Goal: Transaction & Acquisition: Purchase product/service

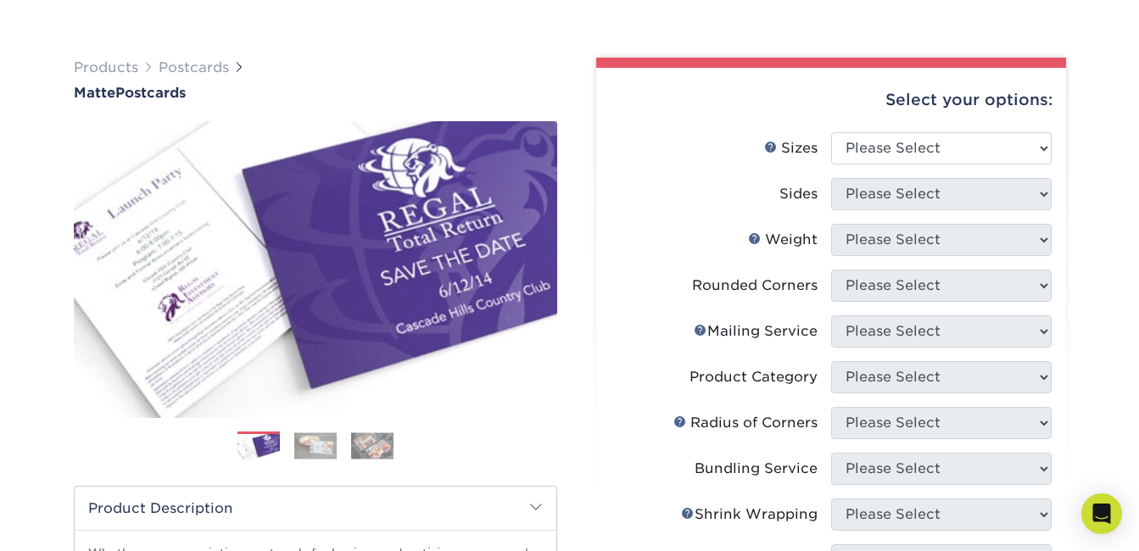
scroll to position [122, 0]
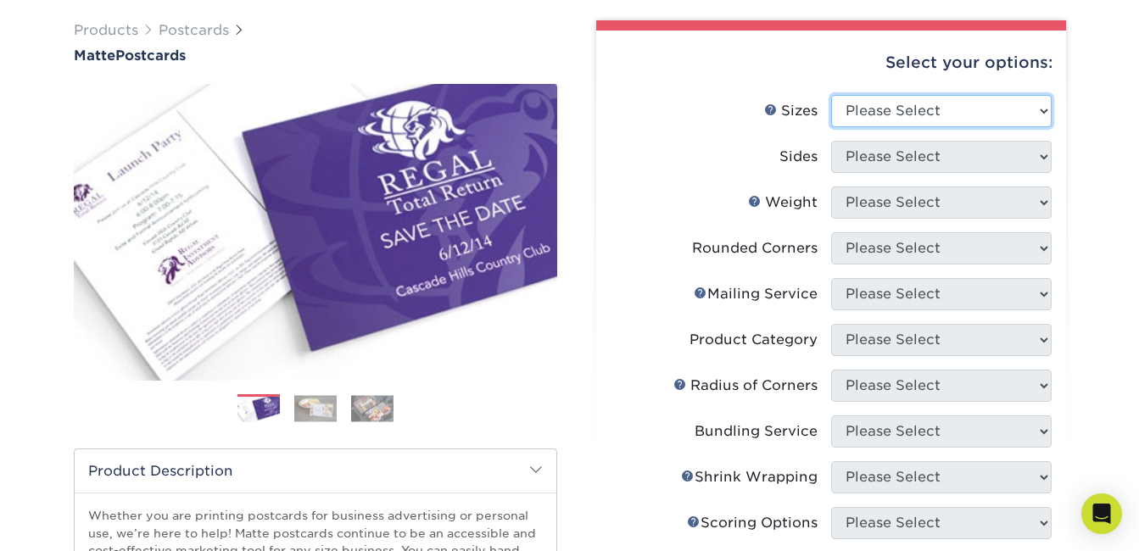
click at [958, 98] on select "Please Select 1.5" x 7" 2" x 4" 2" x 6" 2" x 7" 2" x 8" 2.12" x 5.5" 2.125" x 5…" at bounding box center [941, 111] width 220 height 32
select select "4.00x6.00"
click at [831, 95] on select "Please Select 1.5" x 7" 2" x 4" 2" x 6" 2" x 7" 2" x 8" 2.12" x 5.5" 2.125" x 5…" at bounding box center [941, 111] width 220 height 32
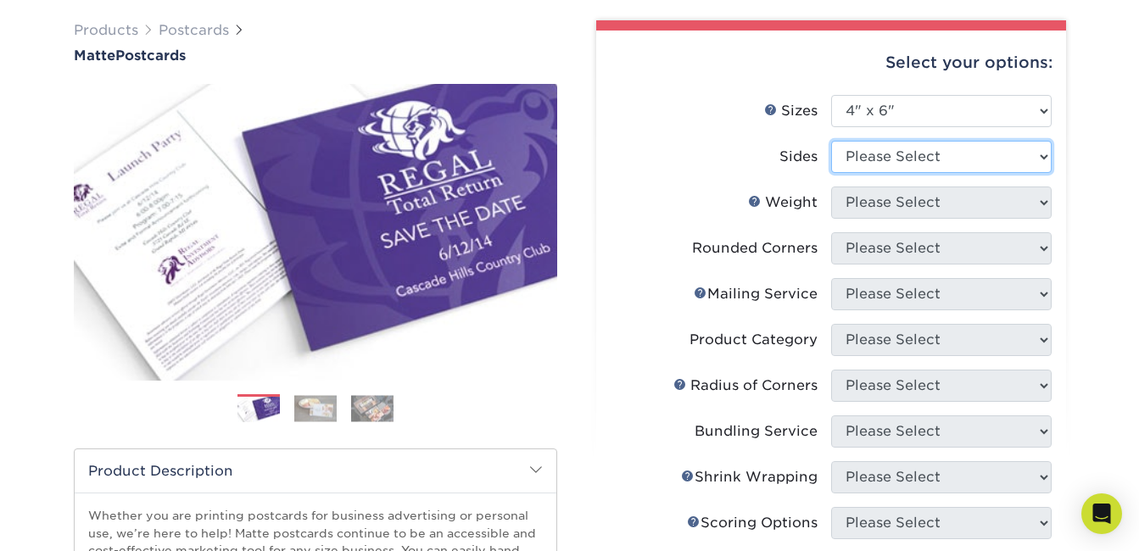
click at [977, 168] on select "Please Select Print Both Sides Print Front Only" at bounding box center [941, 157] width 220 height 32
select select "13abbda7-1d64-4f25-8bb2-c179b224825d"
click at [831, 141] on select "Please Select Print Both Sides Print Front Only" at bounding box center [941, 157] width 220 height 32
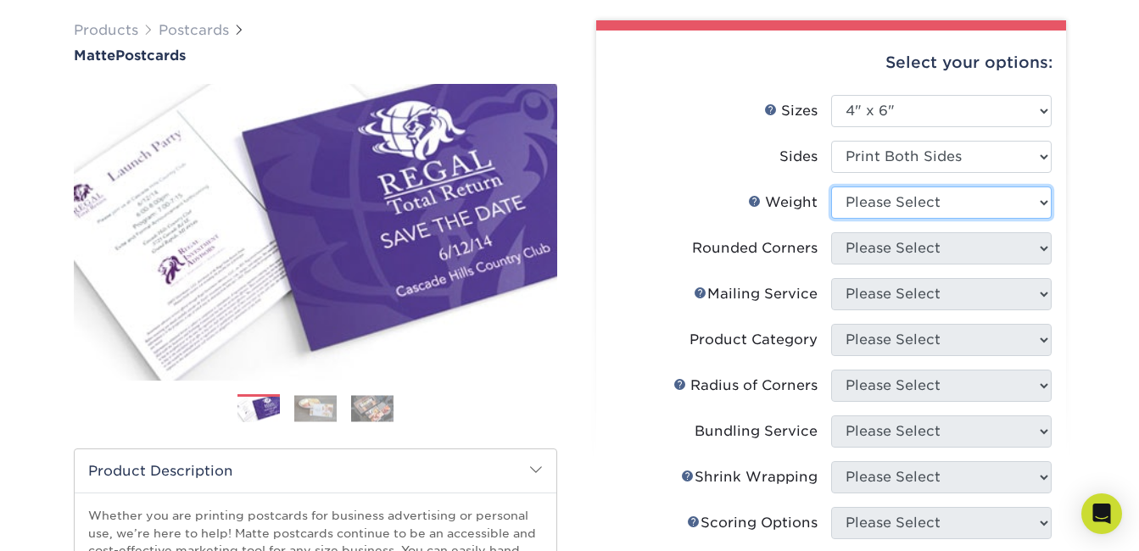
click at [961, 205] on select "Please Select 16PT 14PT" at bounding box center [941, 203] width 220 height 32
select select "14PT"
click at [831, 187] on select "Please Select 16PT 14PT" at bounding box center [941, 203] width 220 height 32
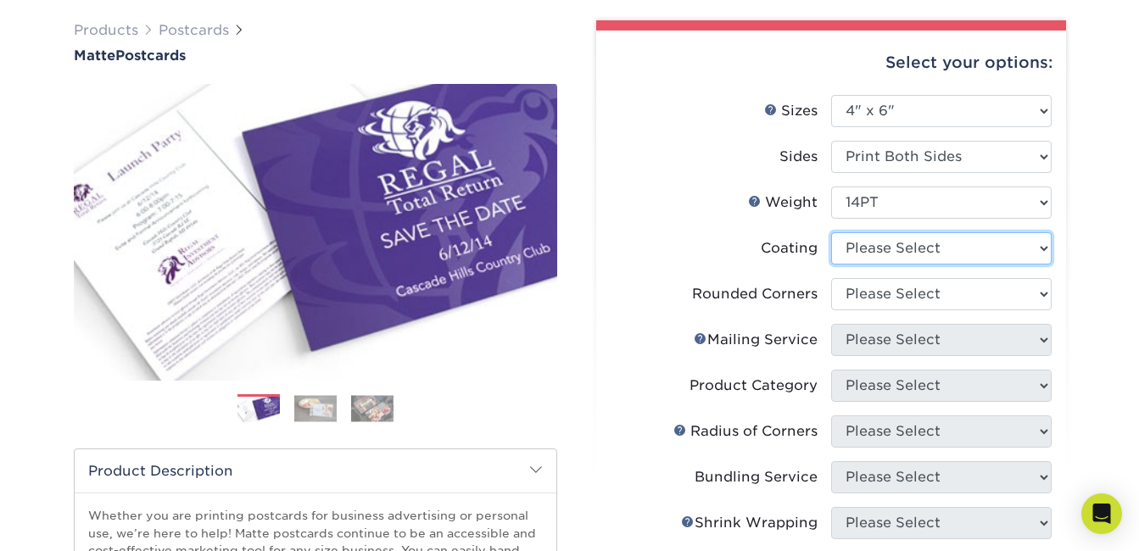
click at [944, 251] on select at bounding box center [941, 248] width 220 height 32
select select "121bb7b5-3b4d-429f-bd8d-bbf80e953313"
click at [831, 232] on select at bounding box center [941, 248] width 220 height 32
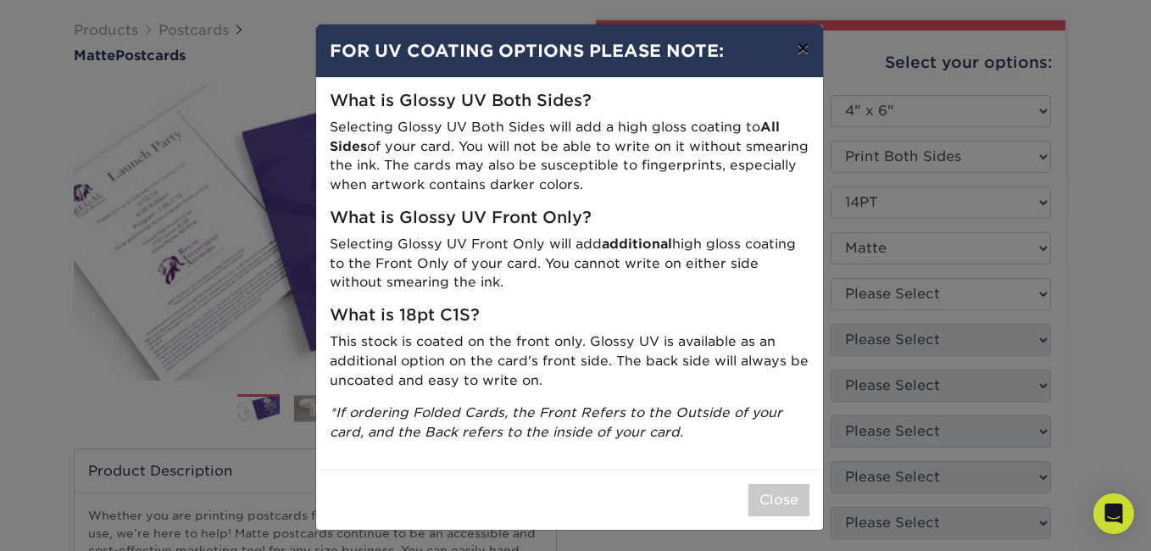
click at [806, 53] on button "×" at bounding box center [802, 48] width 39 height 47
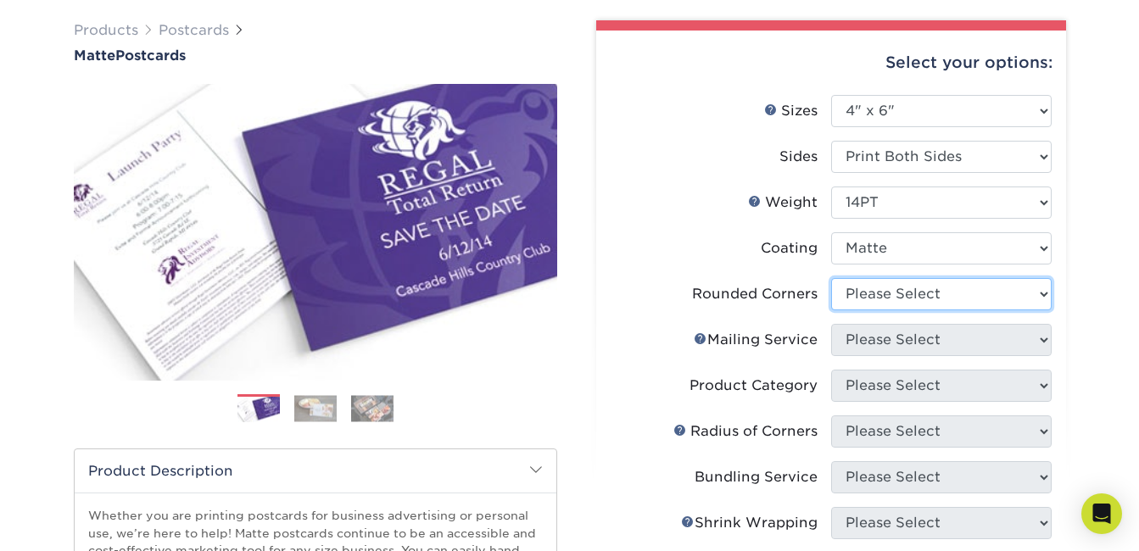
click at [855, 284] on select "Please Select Yes - Round 4 Corners No" at bounding box center [941, 294] width 220 height 32
select select "0"
click at [831, 278] on select "Please Select Yes - Round 4 Corners No" at bounding box center [941, 294] width 220 height 32
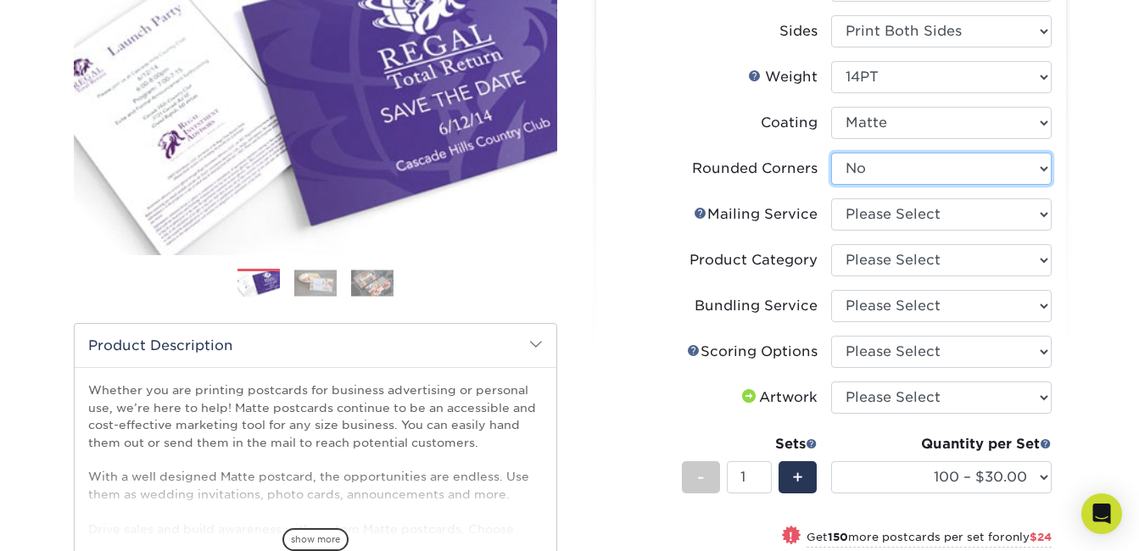
scroll to position [361, 0]
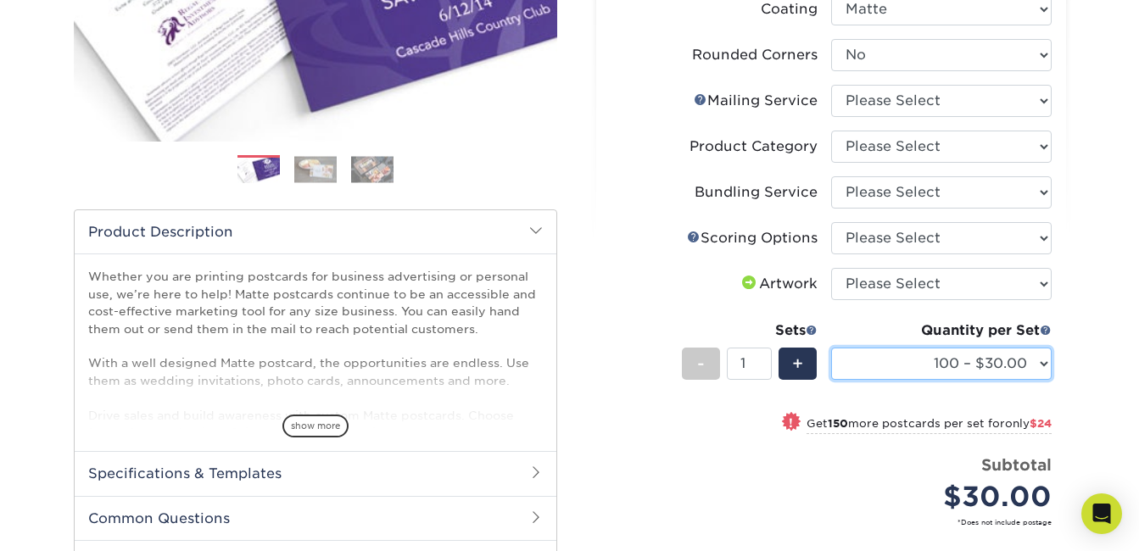
click at [994, 365] on select "100 – $30.00 250 – $54.00 500 – $64.00 1000 – $73.00 2500 – $149.00 5000 – $222…" at bounding box center [941, 364] width 220 height 32
select select "2500 – $149.00"
click at [831, 348] on select "100 – $30.00 250 – $54.00 500 – $64.00 1000 – $73.00 2500 – $149.00 5000 – $222…" at bounding box center [941, 364] width 220 height 32
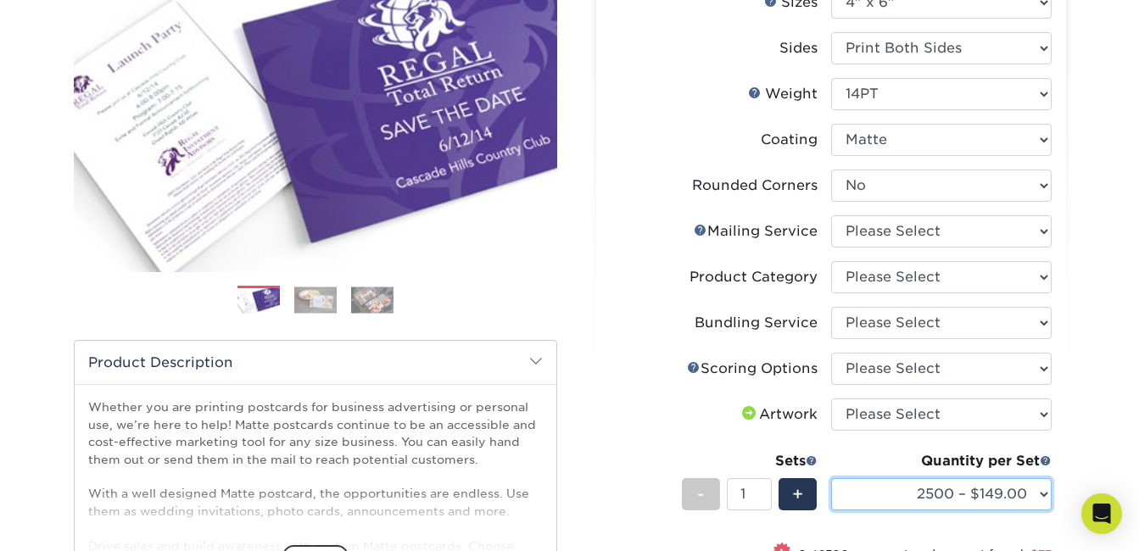
scroll to position [212, 0]
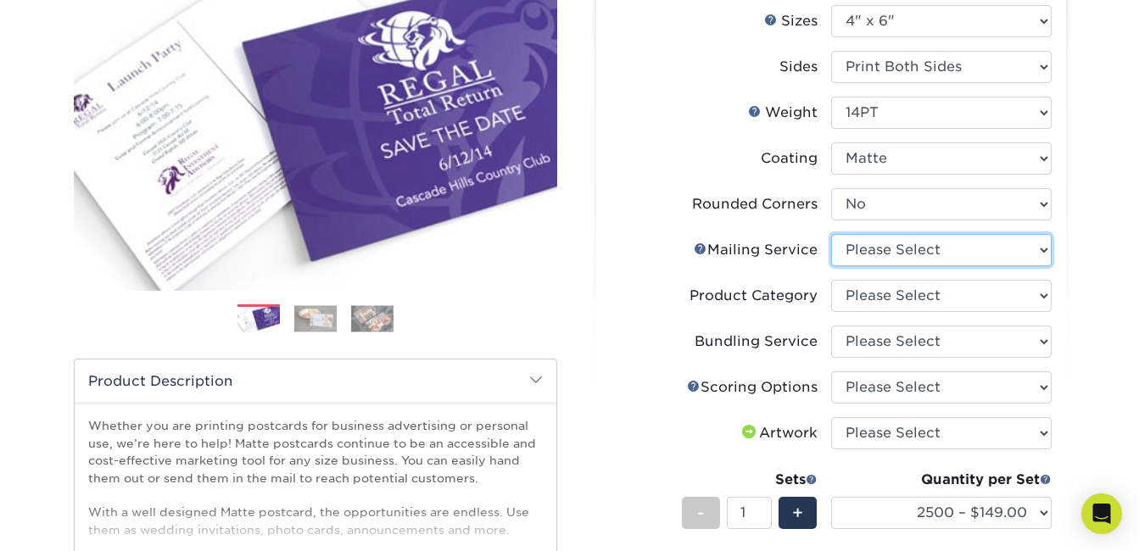
click at [961, 251] on select "Please Select No Direct Mailing Service No, I will mail/stamp/imprint Direct Ma…" at bounding box center [941, 250] width 220 height 32
click at [831, 234] on select "Please Select No Direct Mailing Service No, I will mail/stamp/imprint Direct Ma…" at bounding box center [941, 250] width 220 height 32
click at [937, 251] on select "Please Select No Direct Mailing Service No, I will mail/stamp/imprint Direct Ma…" at bounding box center [941, 250] width 220 height 32
click at [831, 234] on select "Please Select No Direct Mailing Service No, I will mail/stamp/imprint Direct Ma…" at bounding box center [941, 250] width 220 height 32
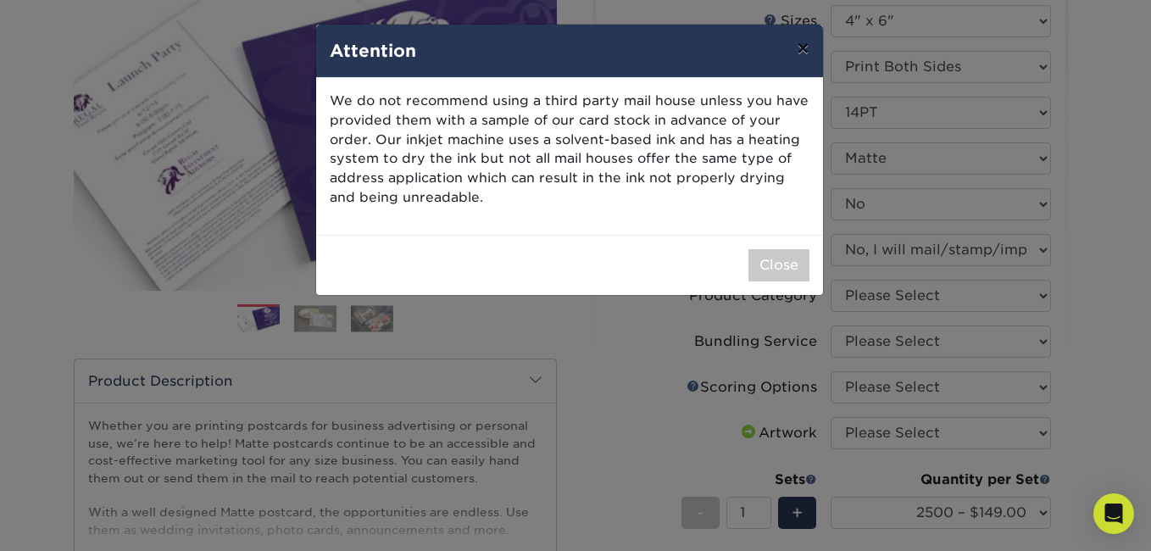
click at [799, 46] on button "×" at bounding box center [802, 48] width 39 height 47
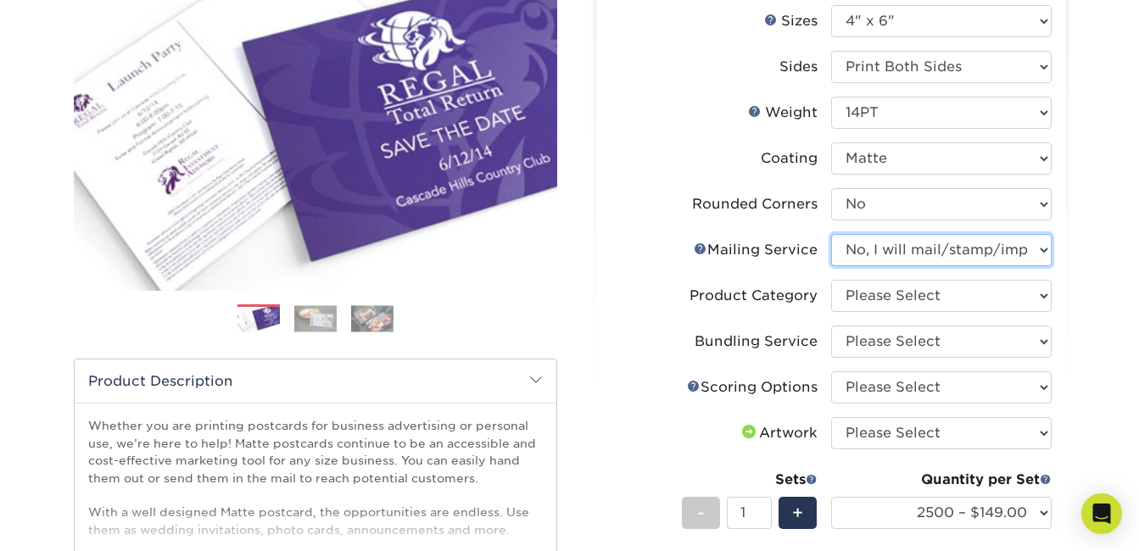
click at [909, 246] on select "Please Select No Direct Mailing Service No, I will mail/stamp/imprint Direct Ma…" at bounding box center [941, 250] width 220 height 32
select select "3e5e9bdd-d78a-4c28-a41d-fe1407925ca6"
click at [831, 234] on select "Please Select No Direct Mailing Service No, I will mail/stamp/imprint Direct Ma…" at bounding box center [941, 250] width 220 height 32
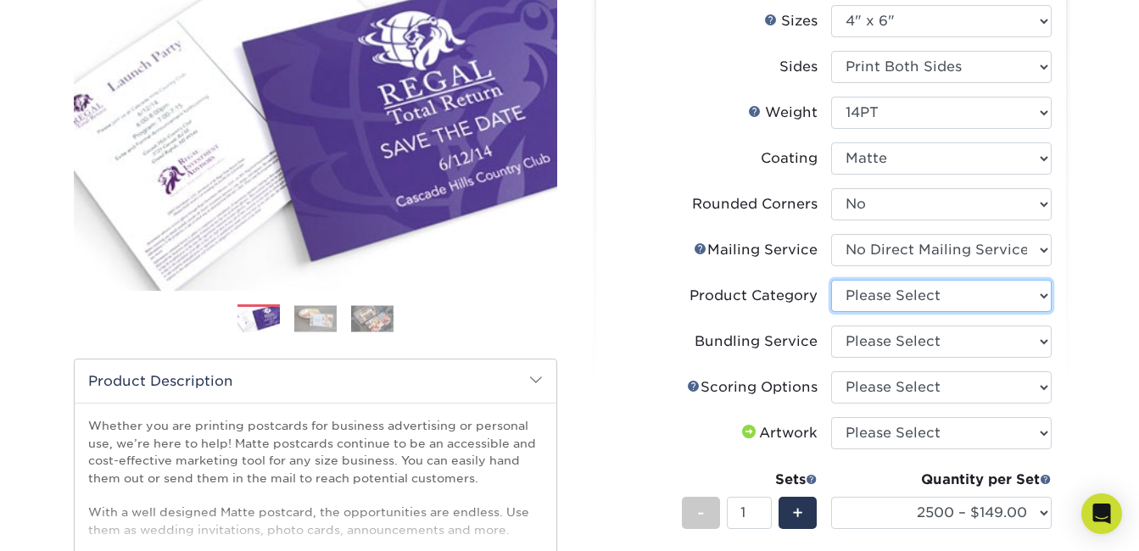
click at [914, 296] on select "Please Select Postcards" at bounding box center [941, 296] width 220 height 32
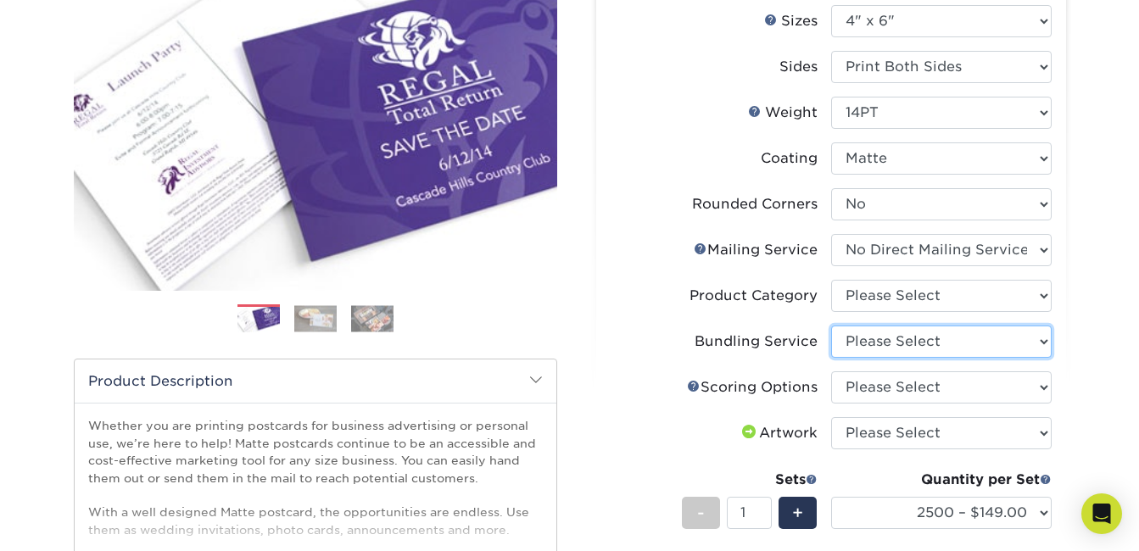
click at [888, 337] on select "Please Select No Bundling Services Yes, Bundles of 50 (+2 Days) Yes, Bundles of…" at bounding box center [941, 342] width 220 height 32
select select "58689abb-25c0-461c-a4c3-a80b627d6649"
click at [831, 326] on select "Please Select No Bundling Services Yes, Bundles of 50 (+2 Days) Yes, Bundles of…" at bounding box center [941, 342] width 220 height 32
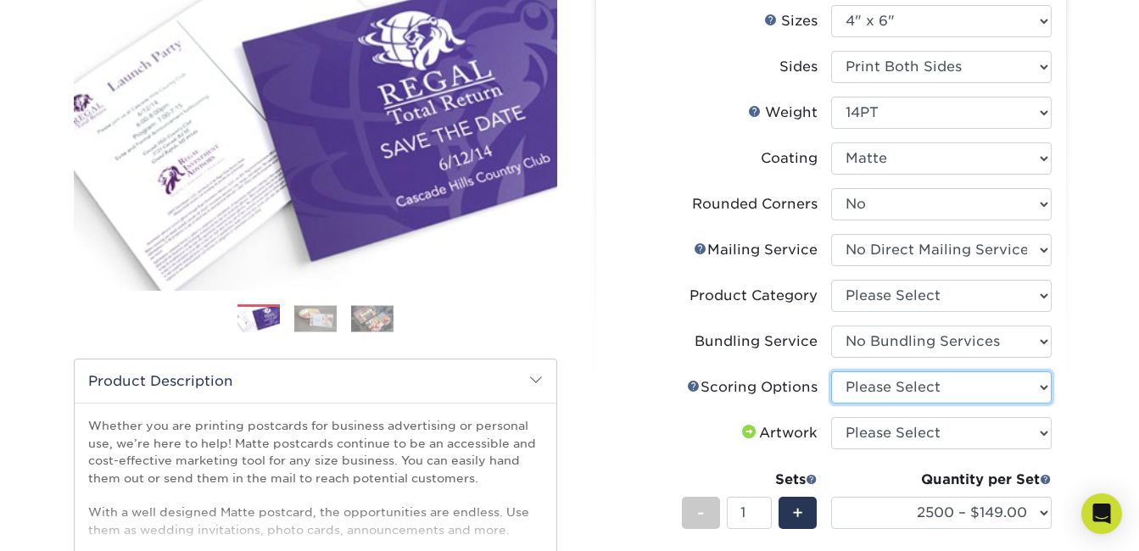
click at [895, 382] on select "Please Select No Scoring One Score" at bounding box center [941, 387] width 220 height 32
select select "16ebe401-5398-422d-8cb0-f3adbb82deb5"
click at [831, 371] on select "Please Select No Scoring One Score" at bounding box center [941, 387] width 220 height 32
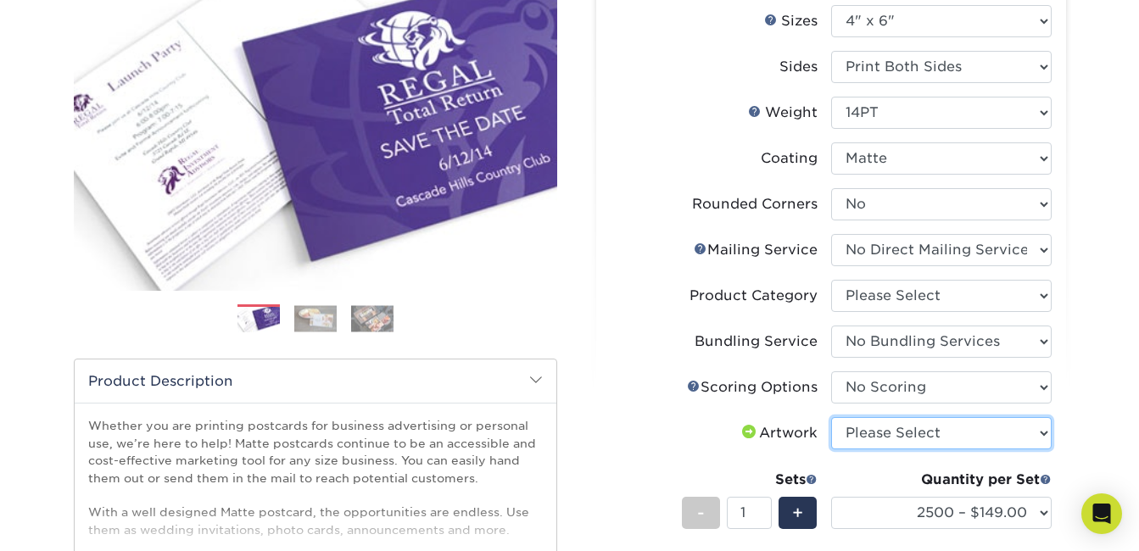
click at [894, 438] on select "Please Select I will upload files I need a design - $150" at bounding box center [941, 433] width 220 height 32
select select "upload"
click at [831, 417] on select "Please Select I will upload files I need a design - $150" at bounding box center [941, 433] width 220 height 32
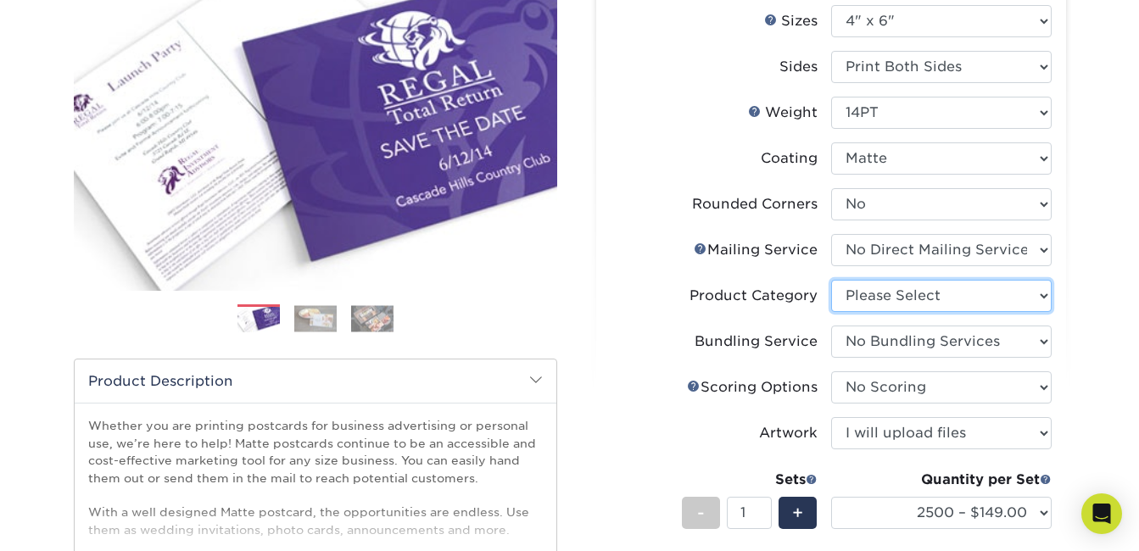
click at [877, 288] on select "Please Select Postcards" at bounding box center [941, 296] width 220 height 32
select select "9b7272e0-d6c8-4c3c-8e97-d3a1bcdab858"
click at [831, 280] on select "Please Select Postcards" at bounding box center [941, 296] width 220 height 32
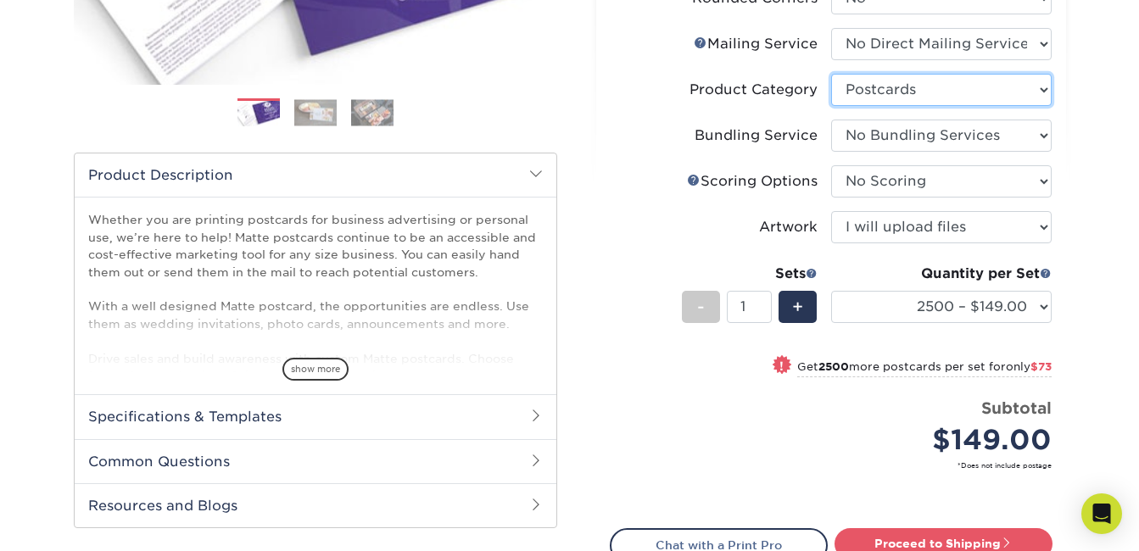
scroll to position [535, 0]
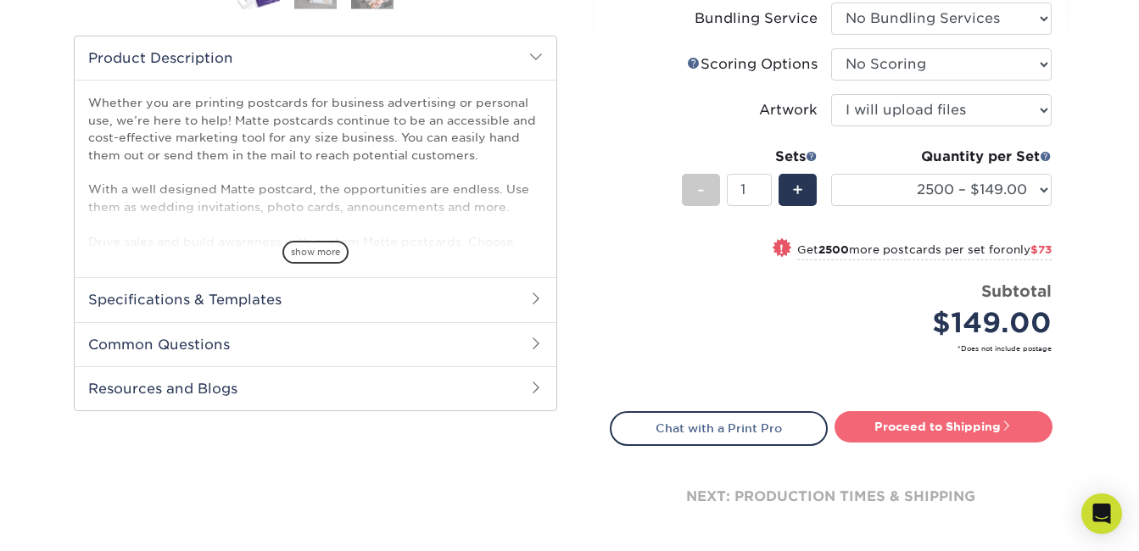
click at [889, 420] on link "Proceed to Shipping" at bounding box center [943, 426] width 218 height 31
type input "Set 1"
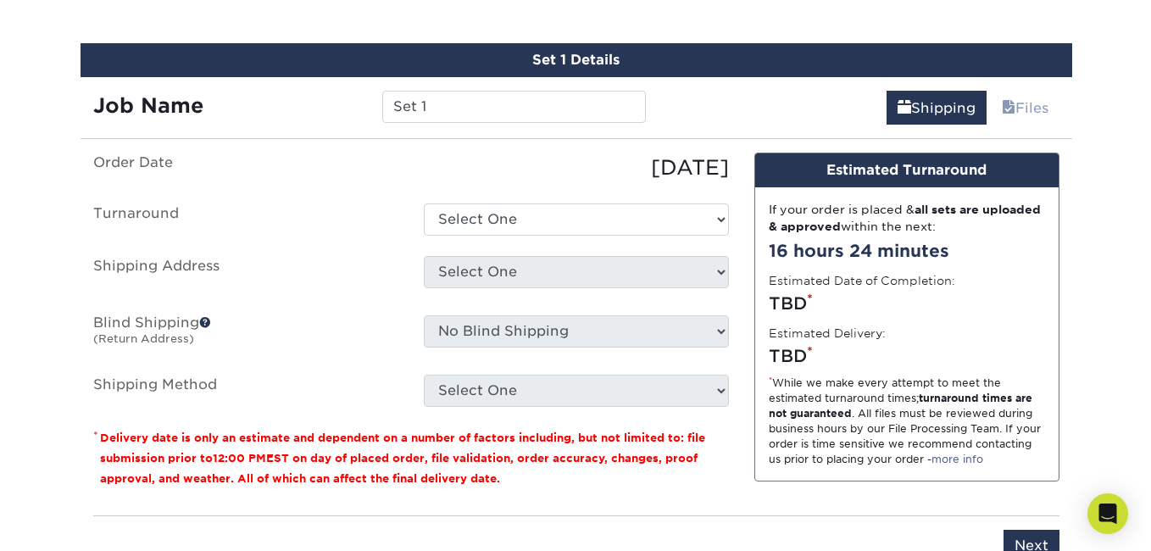
scroll to position [993, 0]
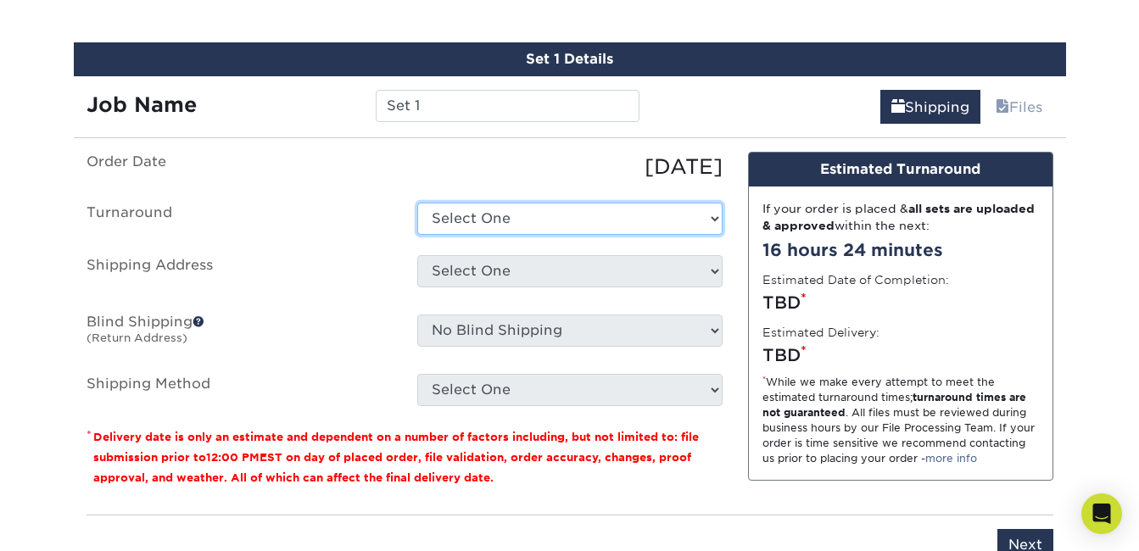
click at [477, 232] on select "Select One 2-4 Business Days 2 Day Next Business Day" at bounding box center [569, 219] width 305 height 32
select select "68842264-85aa-4d9d-88c4-56b3e44153ce"
click at [417, 203] on select "Select One 2-4 Business Days 2 Day Next Business Day" at bounding box center [569, 219] width 305 height 32
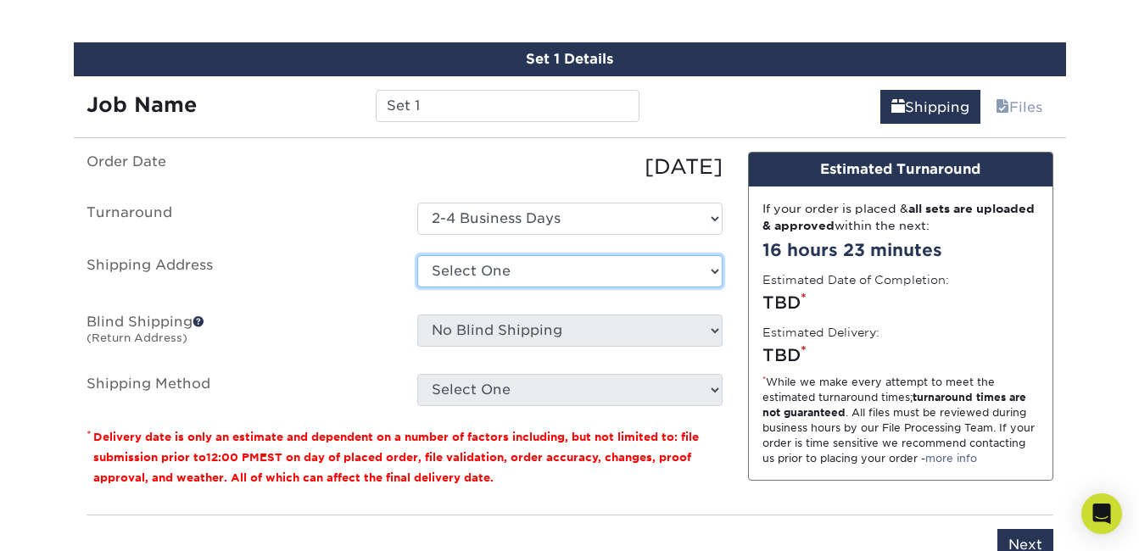
click at [483, 273] on select "Select One + Add New Address - Login" at bounding box center [569, 271] width 305 height 32
select select "newaddress"
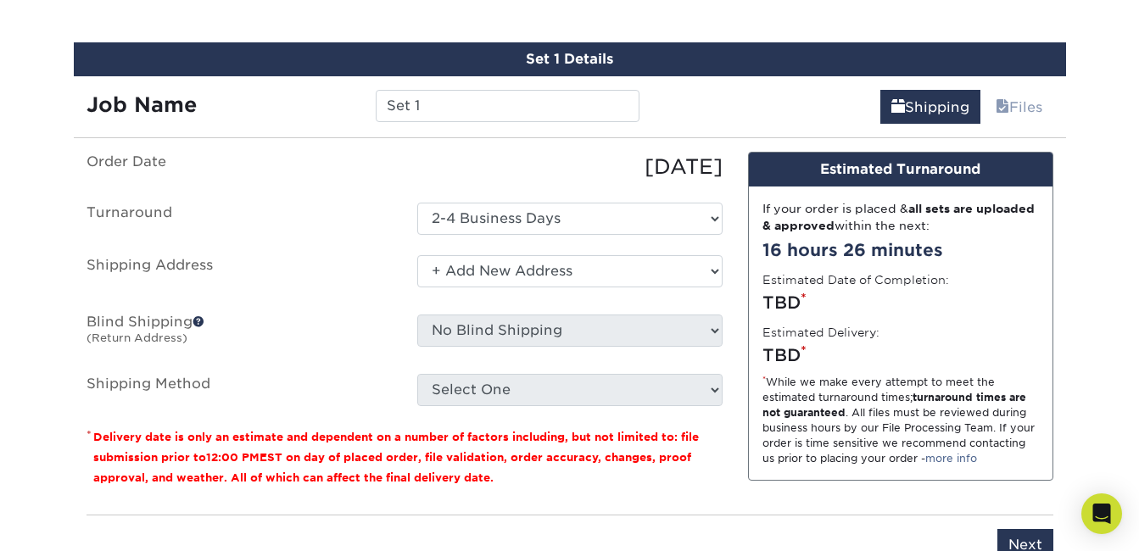
click at [417, 255] on select "Select One + Add New Address - Login" at bounding box center [569, 271] width 305 height 32
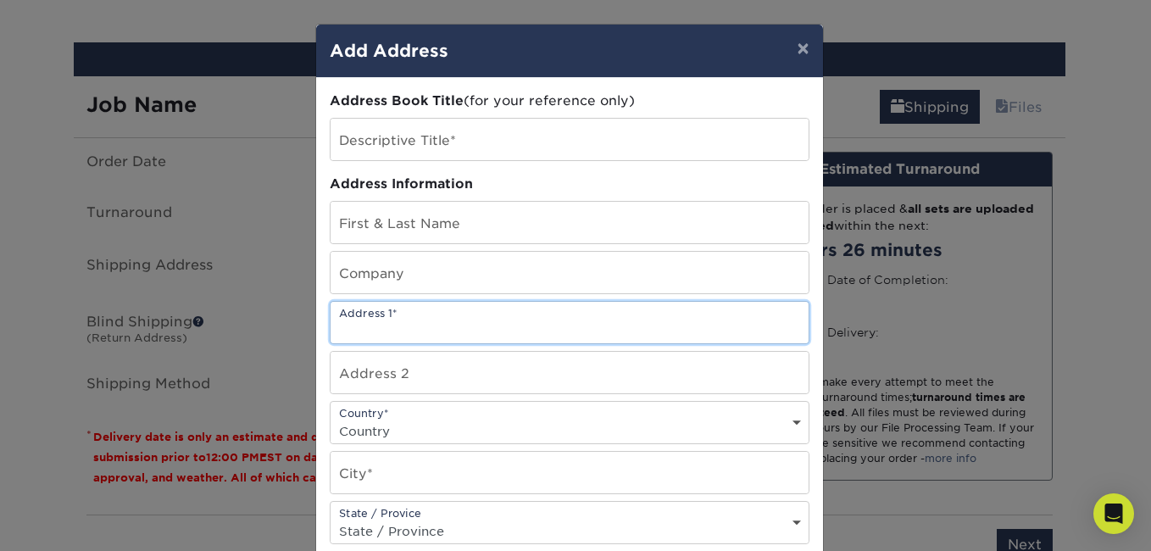
click at [384, 317] on input "text" at bounding box center [570, 323] width 478 height 42
type input "[STREET_ADDRESS]"
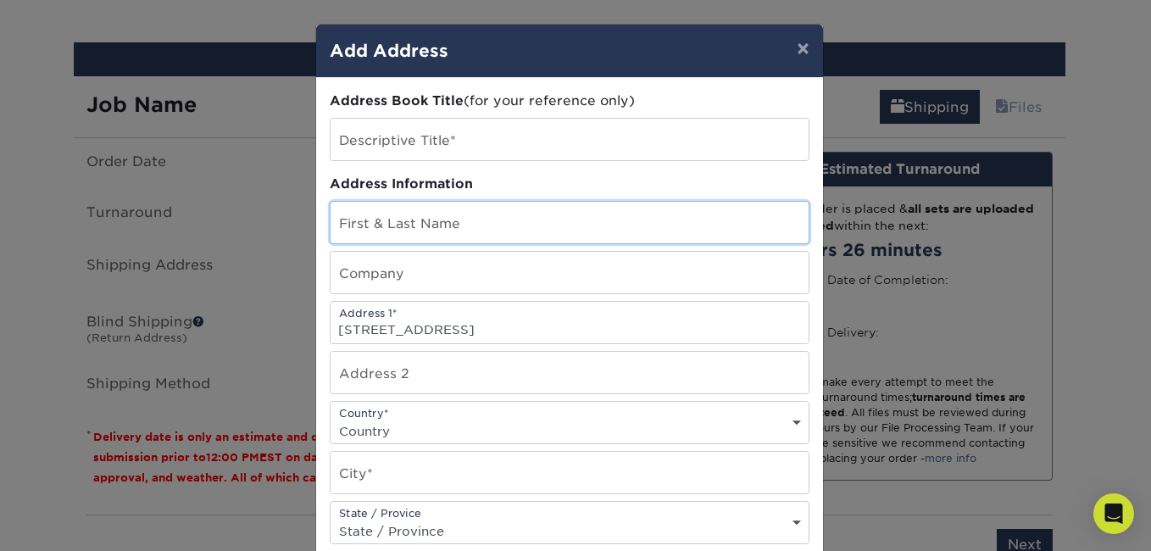
type input "joy"
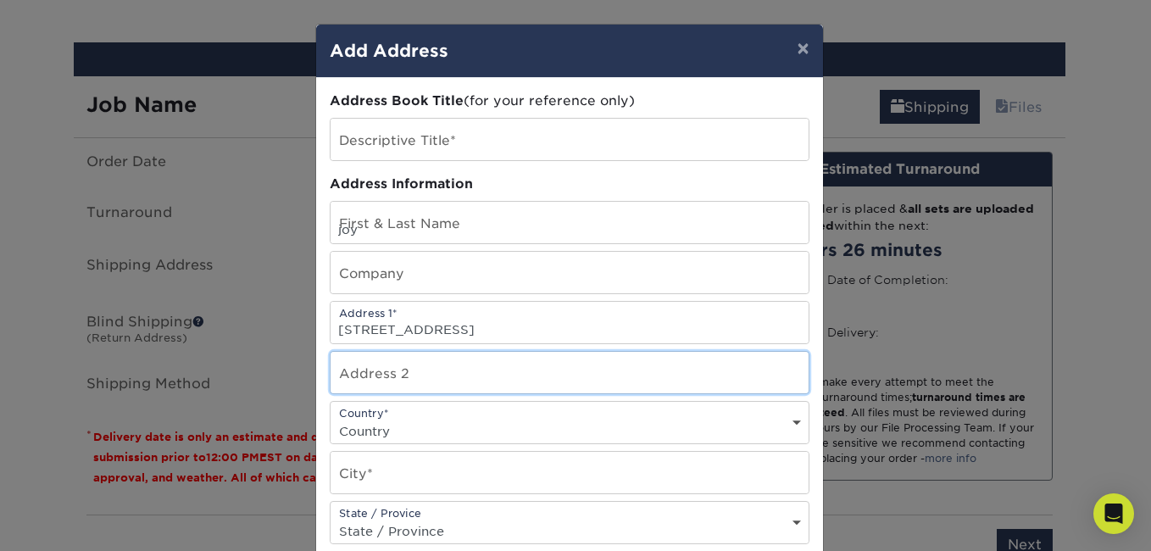
type input "[STREET_ADDRESS]"
type input "14580"
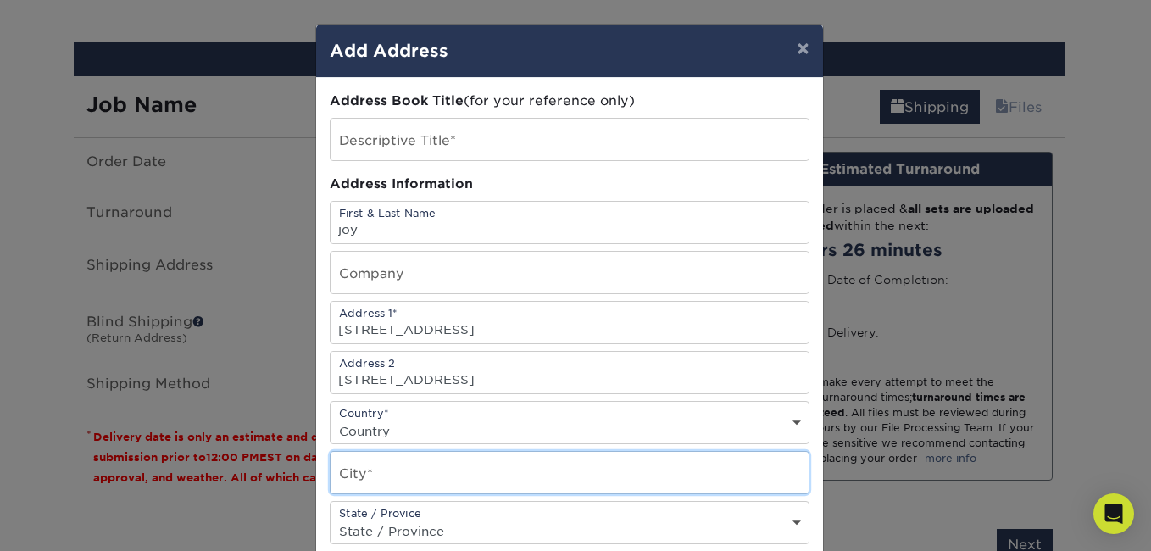
click at [686, 468] on input "text" at bounding box center [570, 473] width 478 height 42
type input "[PERSON_NAME]"
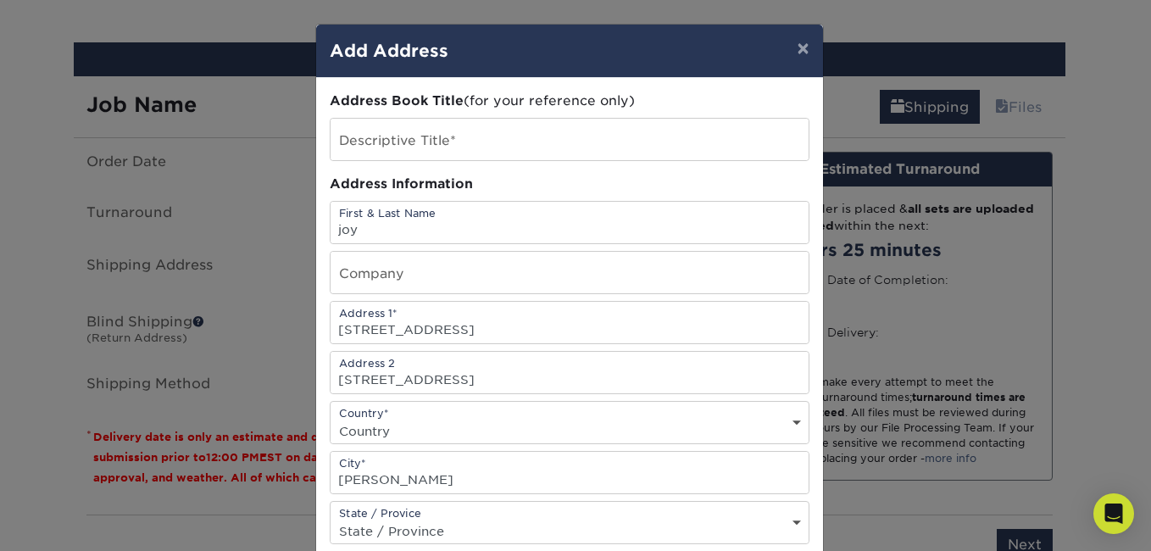
select select "US"
type input "5857759099"
click at [657, 526] on select "State / Province [US_STATE] [US_STATE] [US_STATE] [US_STATE] [US_STATE] [US_STA…" at bounding box center [570, 531] width 478 height 25
select select "NY"
click at [331, 519] on select "State / Province [US_STATE] [US_STATE] [US_STATE] [US_STATE] [US_STATE] [US_STA…" at bounding box center [570, 531] width 478 height 25
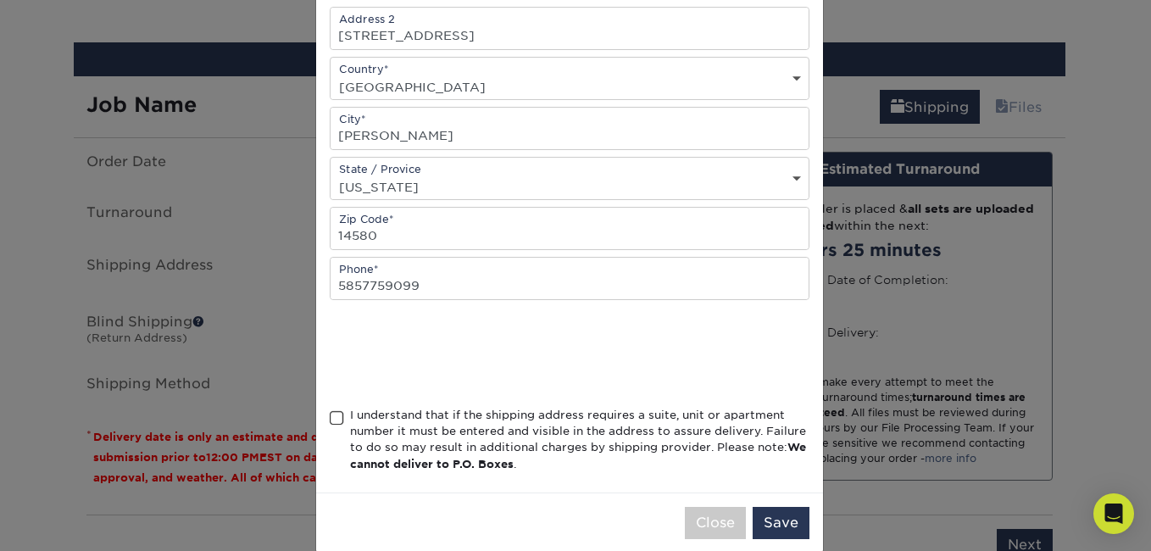
scroll to position [349, 0]
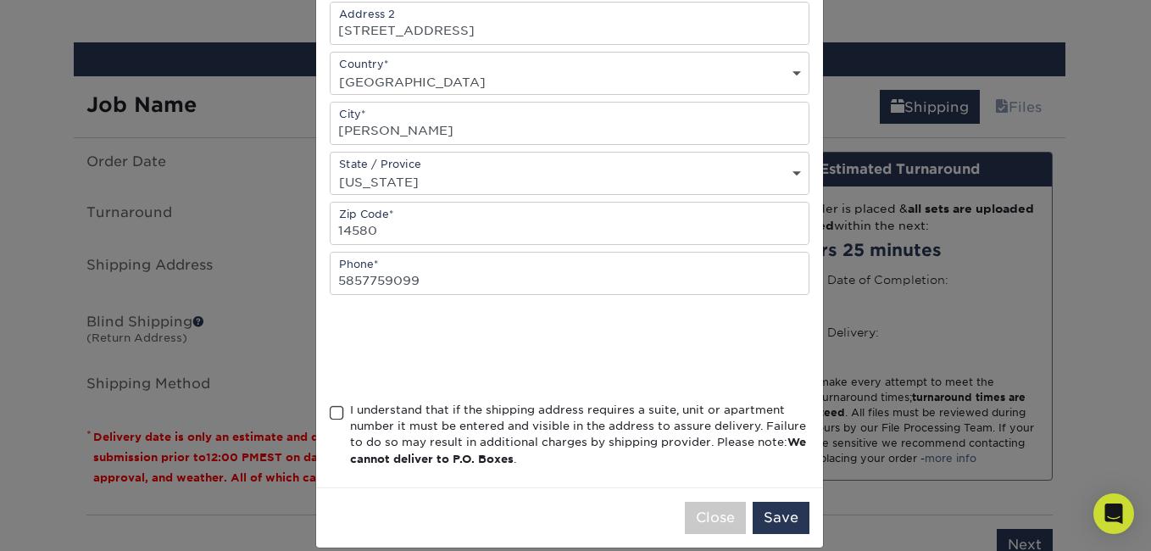
click at [331, 412] on span at bounding box center [337, 413] width 14 height 16
click at [0, 0] on input "I understand that if the shipping address requires a suite, unit or apartment n…" at bounding box center [0, 0] width 0 height 0
click at [769, 520] on button "Save" at bounding box center [781, 518] width 57 height 32
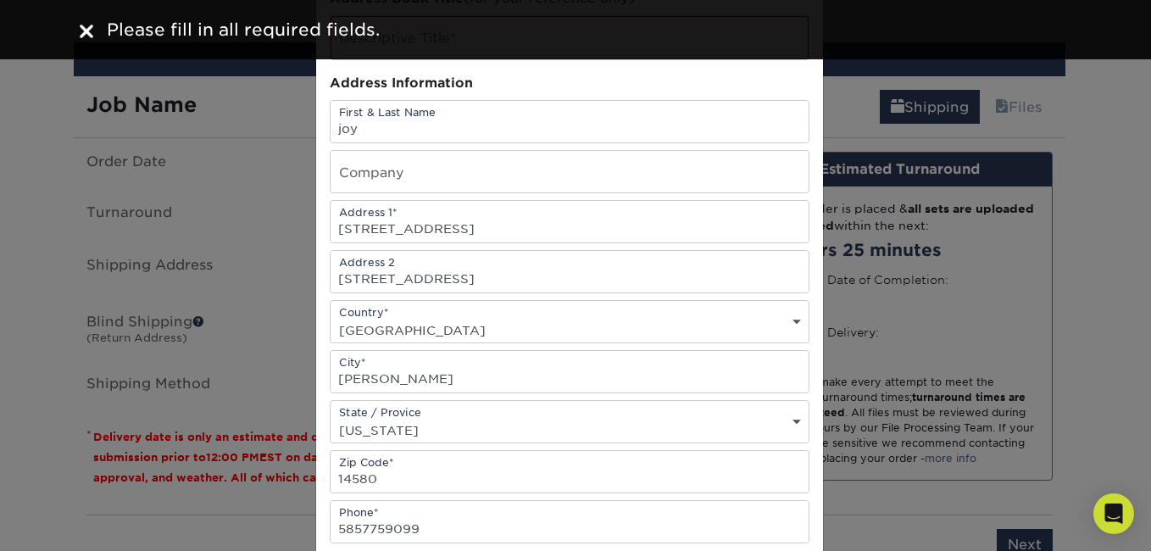
scroll to position [8, 0]
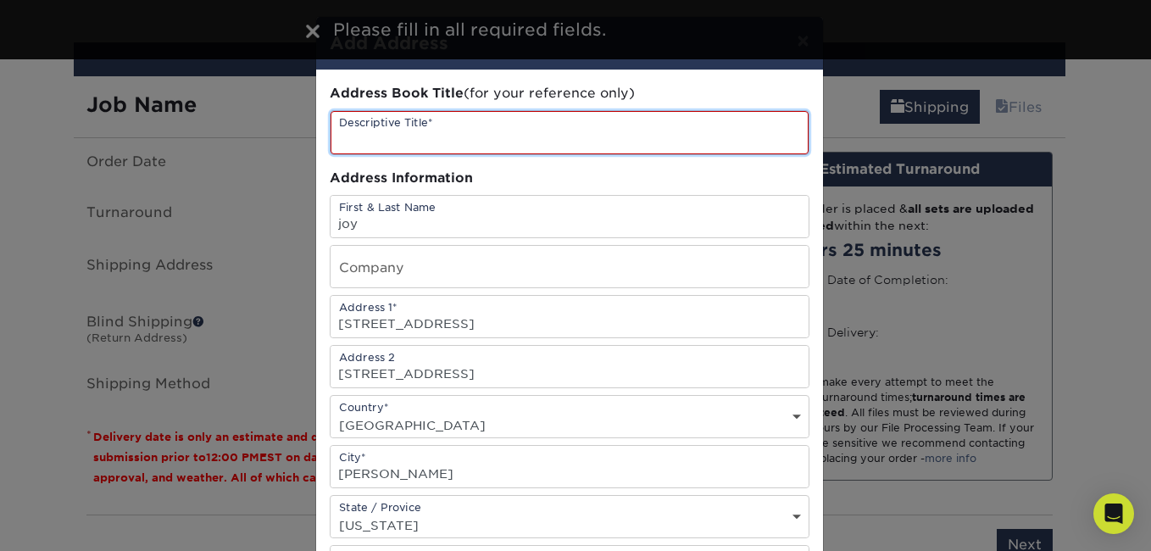
click at [504, 133] on input "text" at bounding box center [570, 132] width 478 height 43
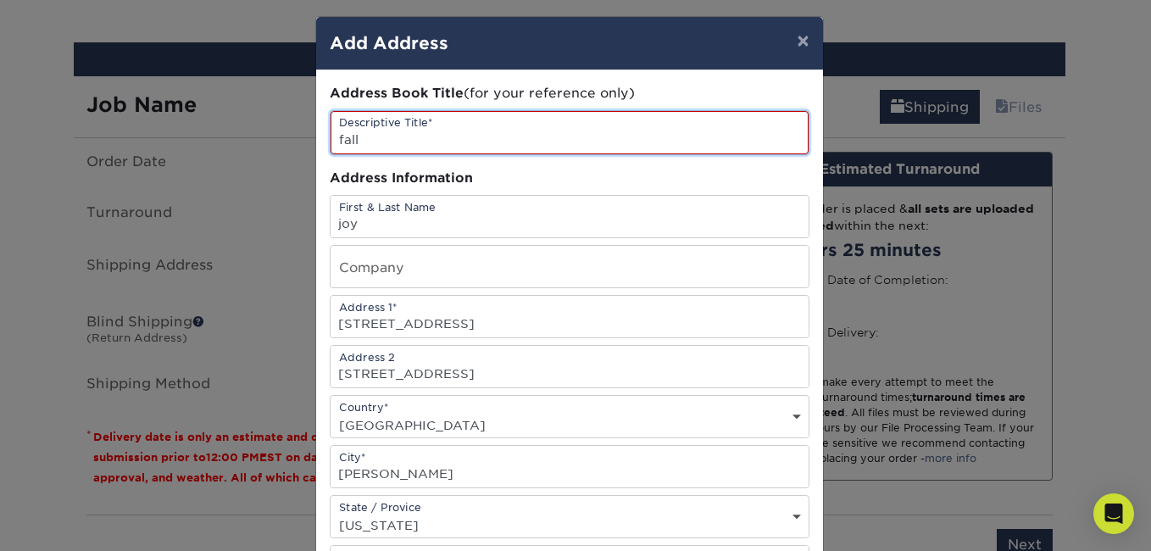
type input "fall"
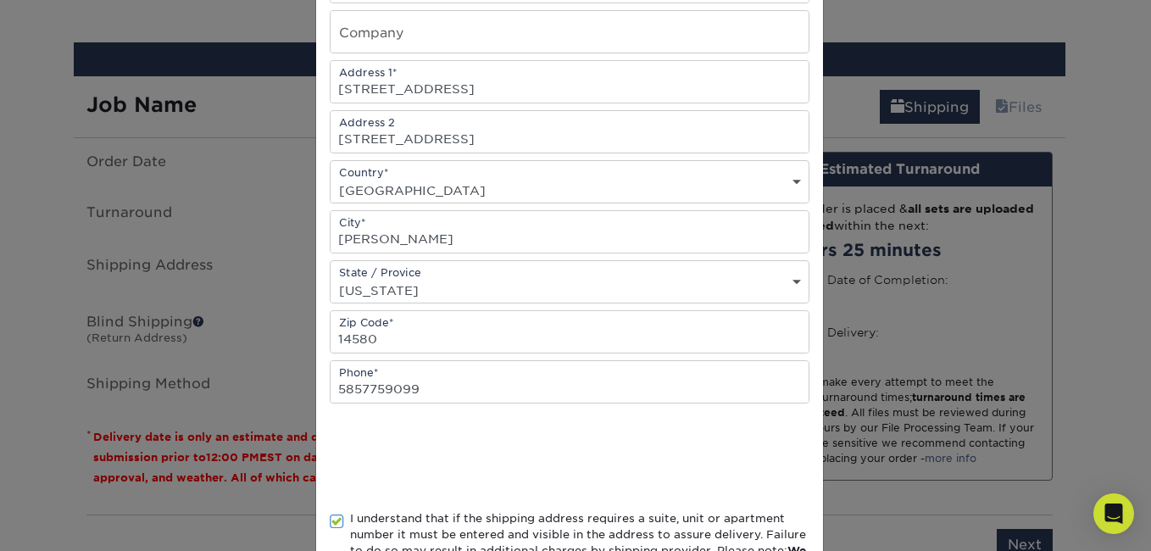
scroll to position [325, 0]
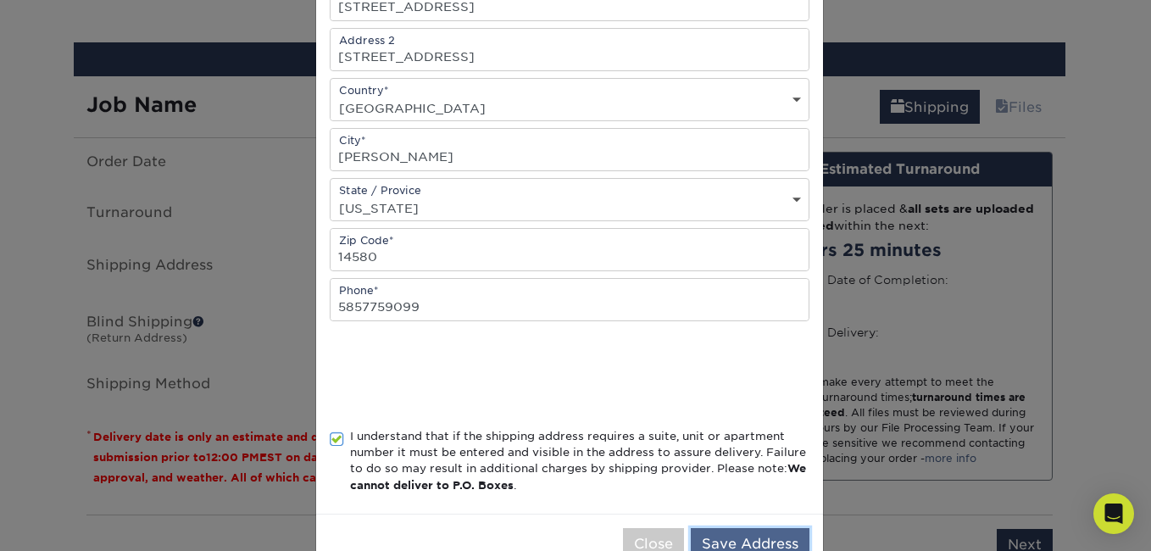
click at [755, 541] on button "Save Address" at bounding box center [750, 544] width 119 height 32
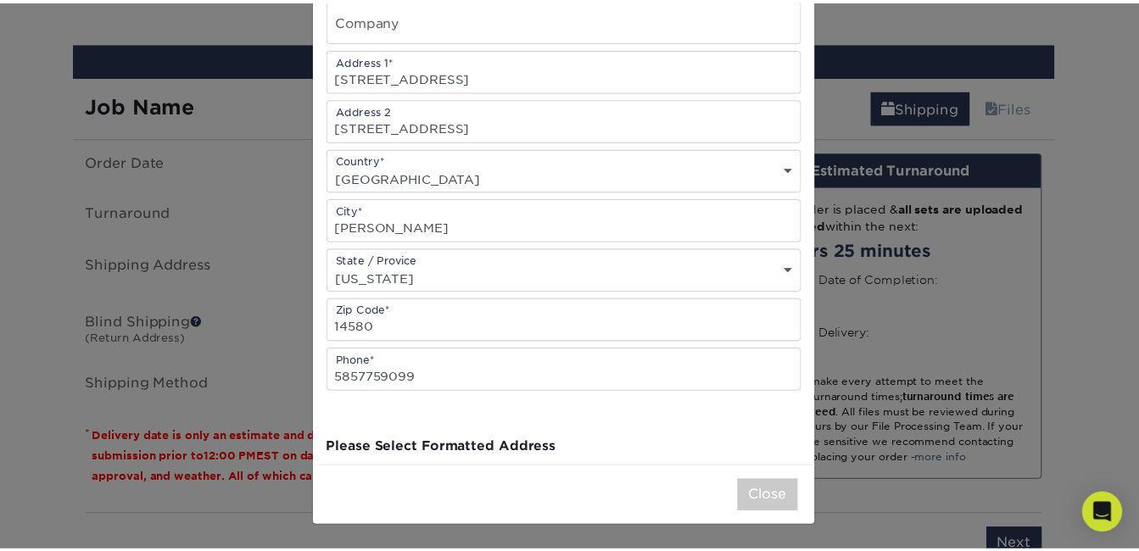
scroll to position [0, 0]
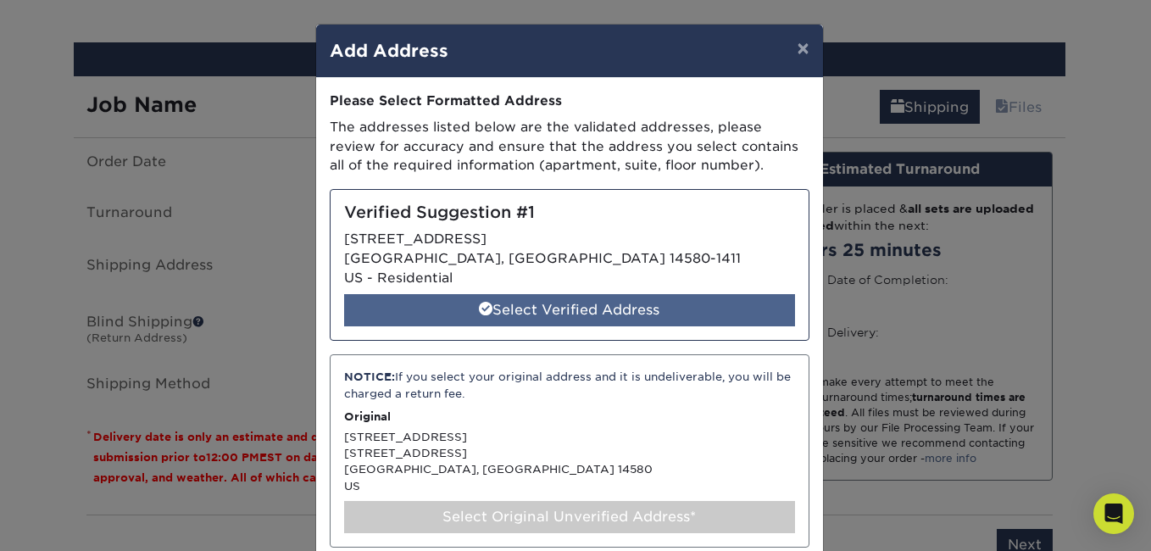
click at [713, 311] on div "Select Verified Address" at bounding box center [569, 310] width 451 height 32
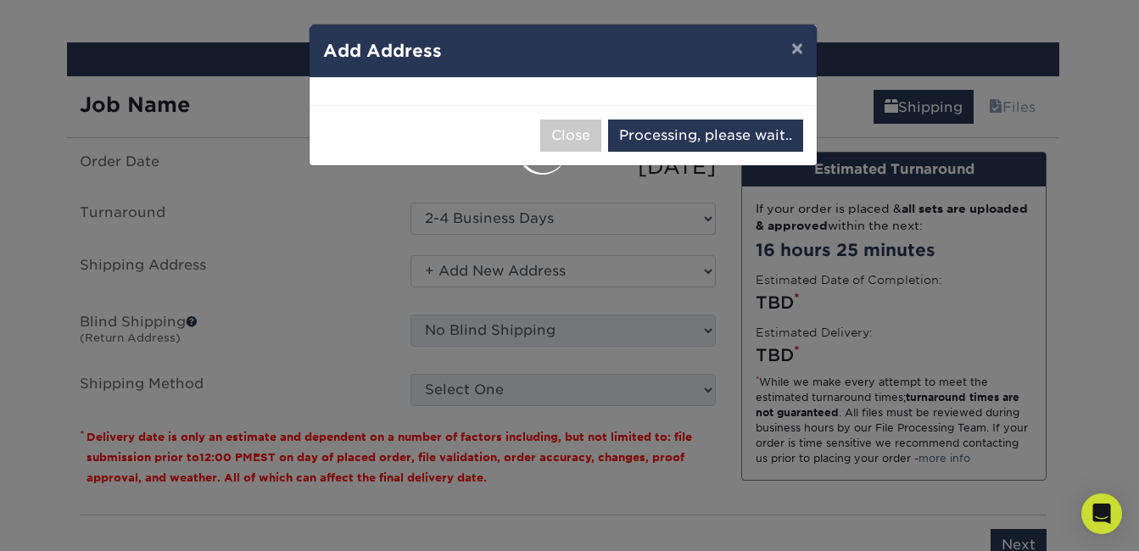
select select "286814"
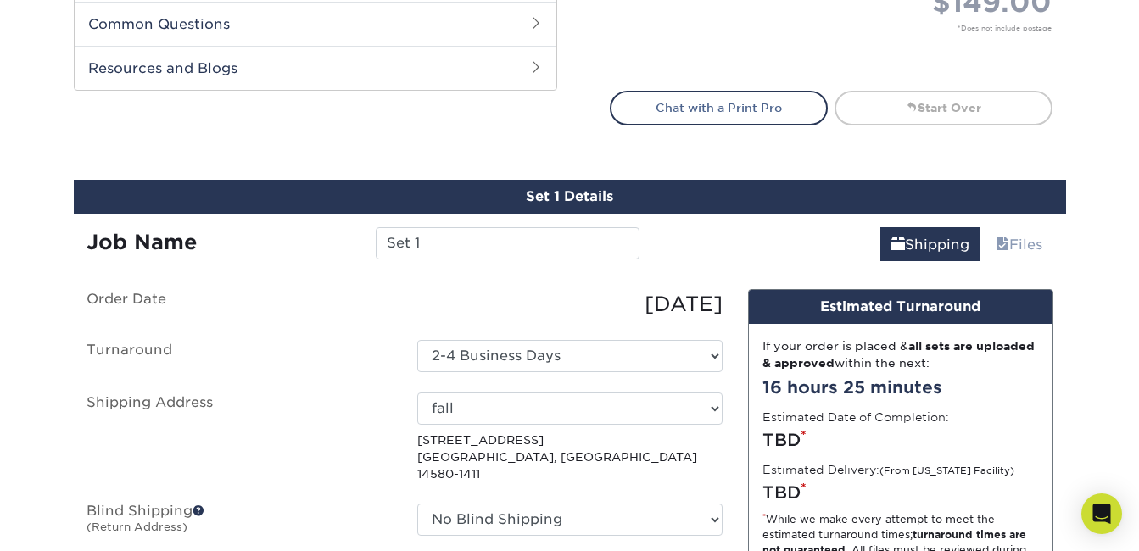
scroll to position [777, 0]
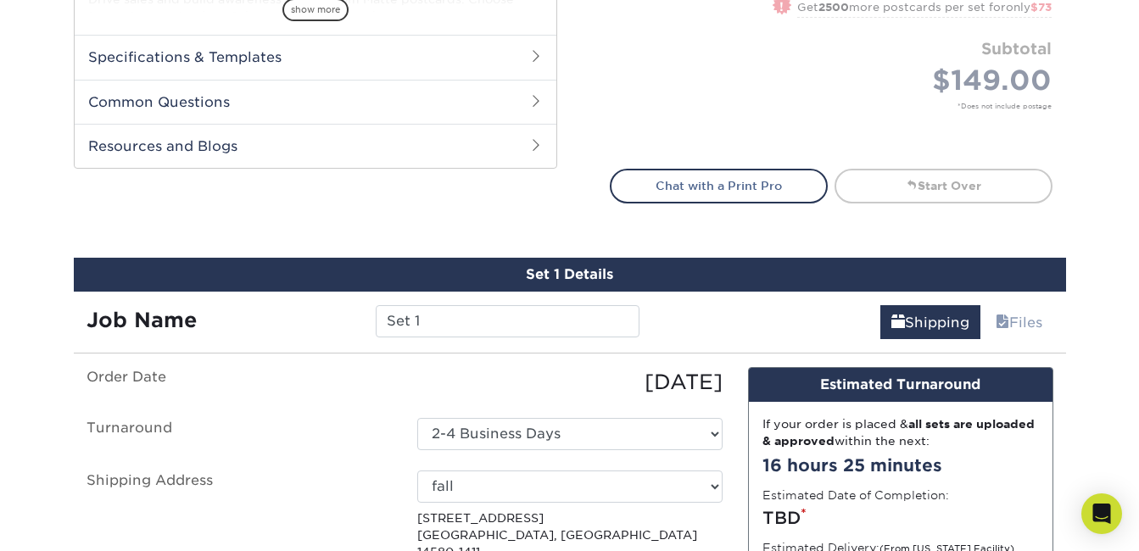
drag, startPoint x: 1112, startPoint y: 244, endPoint x: 1129, endPoint y: 226, distance: 24.6
click at [1129, 226] on div "Products Postcards Matte Postcards Next $" at bounding box center [569, 100] width 1139 height 1538
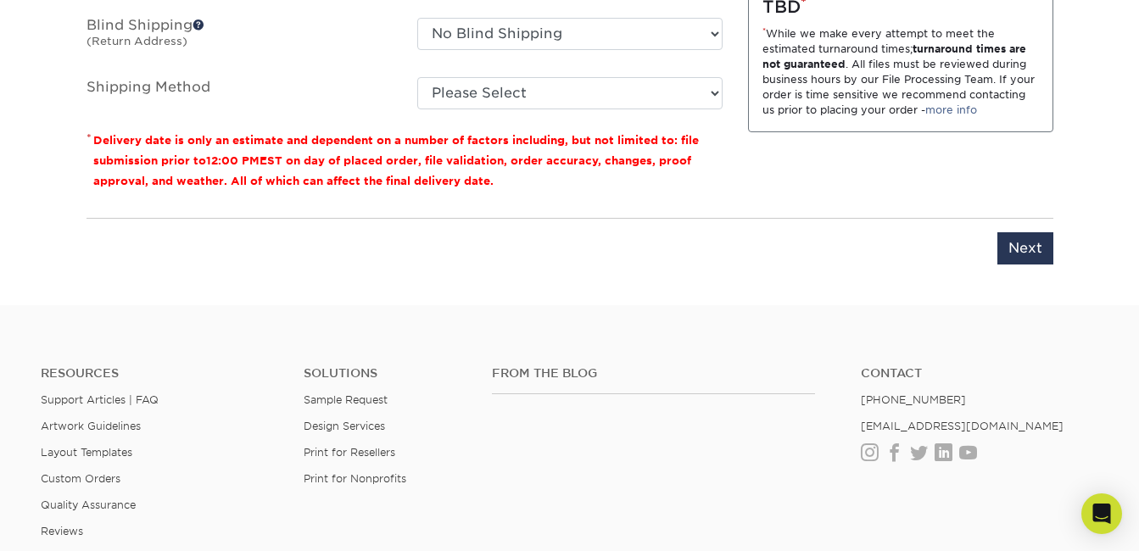
scroll to position [1123, 0]
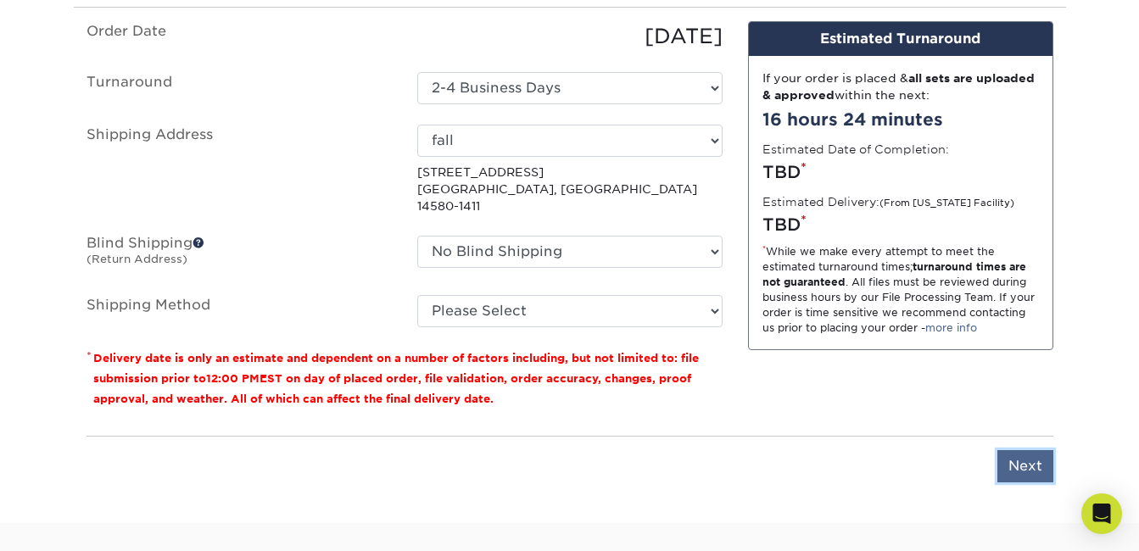
click at [1022, 450] on input "Next" at bounding box center [1025, 466] width 56 height 32
type input "Next"
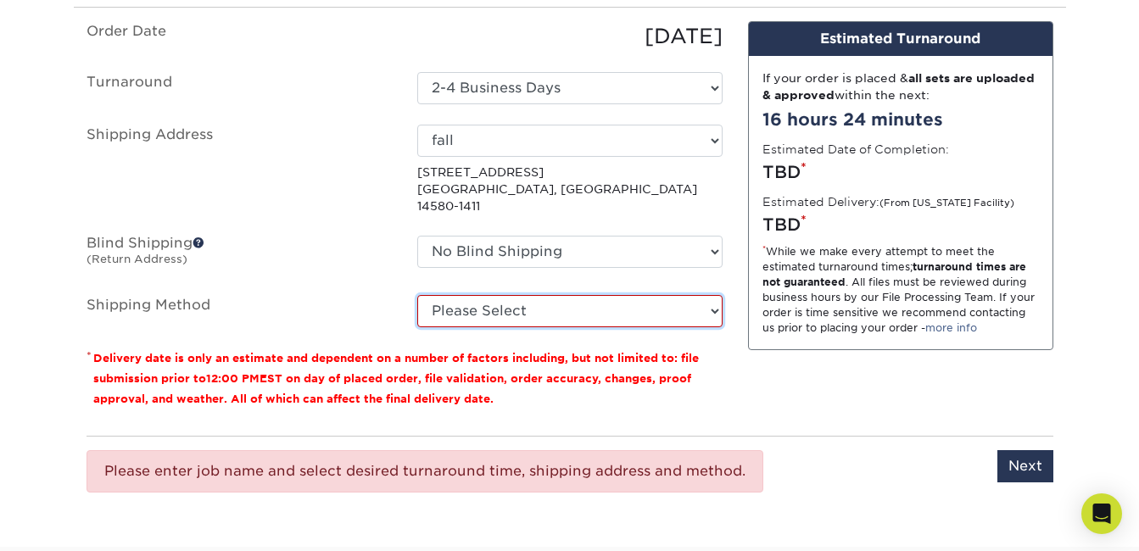
click at [672, 304] on select "Please Select Ground Shipping (+$30.98) 3 Day Shipping Service (+$46.61) 2 Day …" at bounding box center [569, 311] width 305 height 32
select select "03"
click at [417, 295] on select "Please Select Ground Shipping (+$30.98) 3 Day Shipping Service (+$46.61) 2 Day …" at bounding box center [569, 311] width 305 height 32
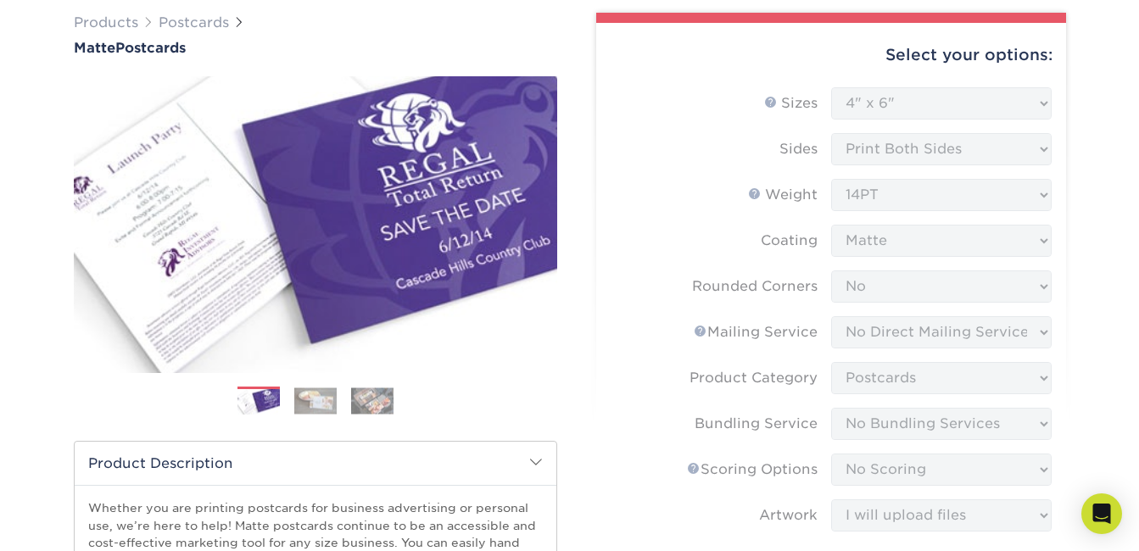
scroll to position [0, 0]
